Goal: Navigation & Orientation: Go to known website

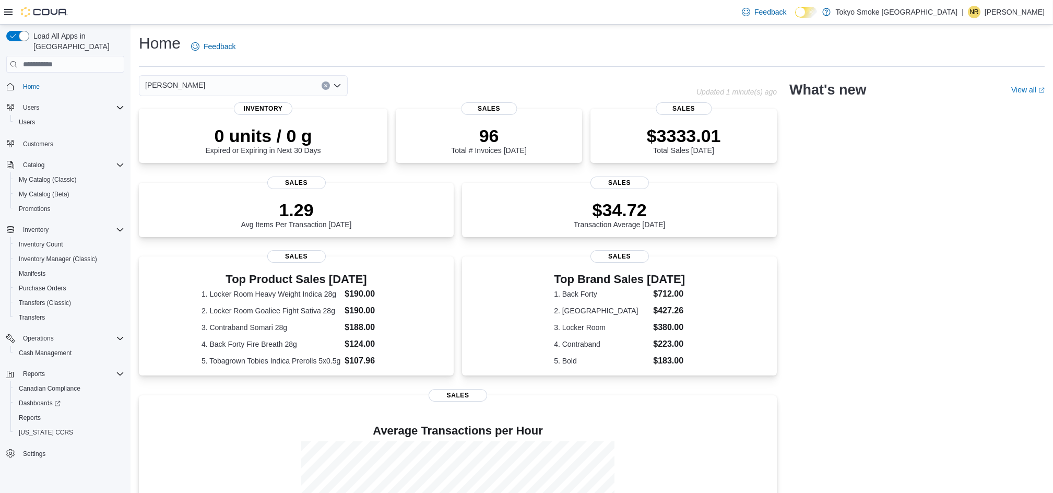
click at [1019, 14] on p "Nathan Roulette" at bounding box center [1015, 12] width 60 height 13
click at [972, 110] on button "Sign Out" at bounding box center [993, 102] width 96 height 17
